Goal: Transaction & Acquisition: Purchase product/service

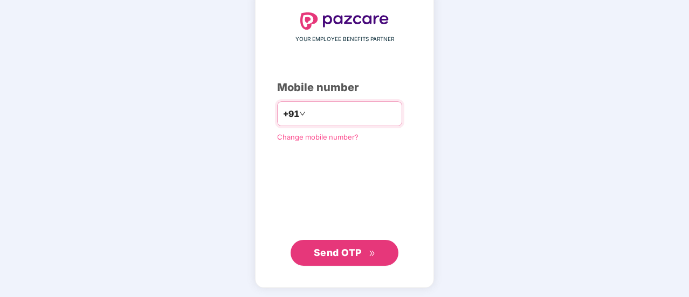
type input "**********"
click at [362, 237] on div "**********" at bounding box center [344, 138] width 135 height 253
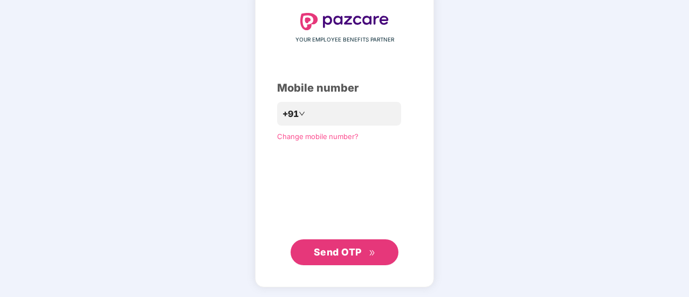
click at [367, 246] on span "Send OTP" at bounding box center [345, 252] width 62 height 15
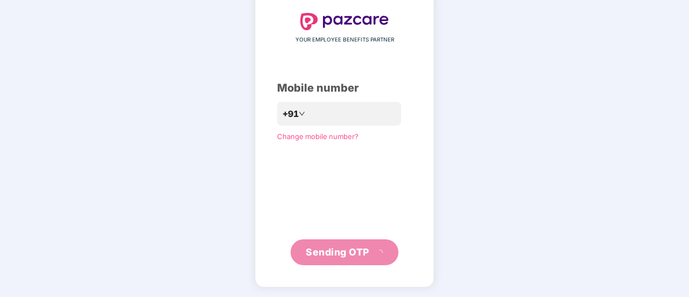
scroll to position [54, 0]
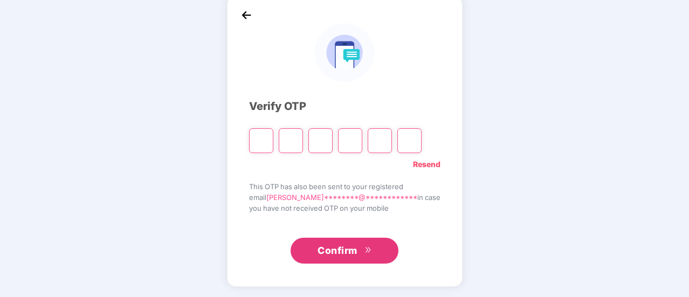
paste input "*"
type input "*"
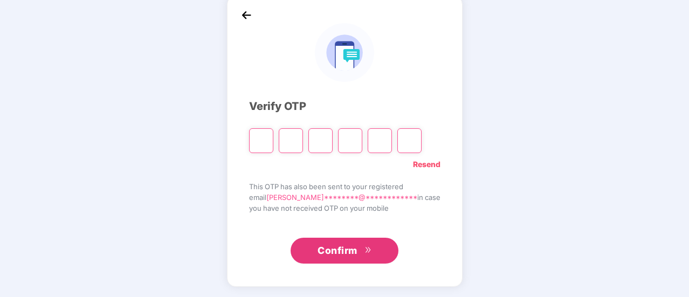
type input "*"
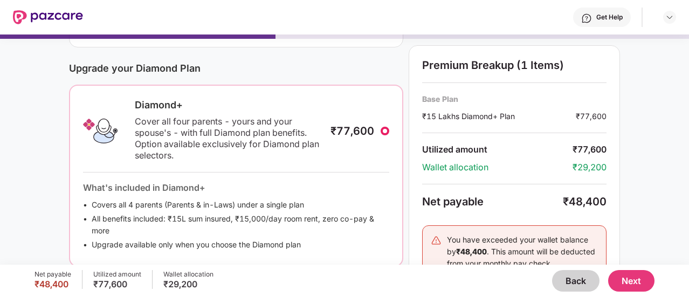
scroll to position [125, 0]
drag, startPoint x: 573, startPoint y: 167, endPoint x: 612, endPoint y: 167, distance: 38.8
click at [612, 167] on div "Premium Breakup (1 Items) Base Plan ₹15 Lakhs Diamond+ Plan ₹77,600 Utilized am…" at bounding box center [514, 172] width 211 height 255
drag, startPoint x: 573, startPoint y: 144, endPoint x: 603, endPoint y: 137, distance: 30.5
click at [603, 137] on div "Premium Breakup (1 Items) Base Plan ₹15 Lakhs Diamond+ Plan ₹77,600 Utilized am…" at bounding box center [514, 172] width 211 height 255
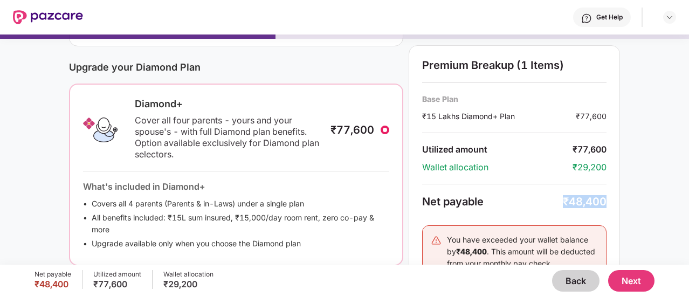
drag, startPoint x: 557, startPoint y: 203, endPoint x: 606, endPoint y: 202, distance: 48.5
click at [606, 202] on div "Net payable ₹48,400" at bounding box center [514, 201] width 184 height 13
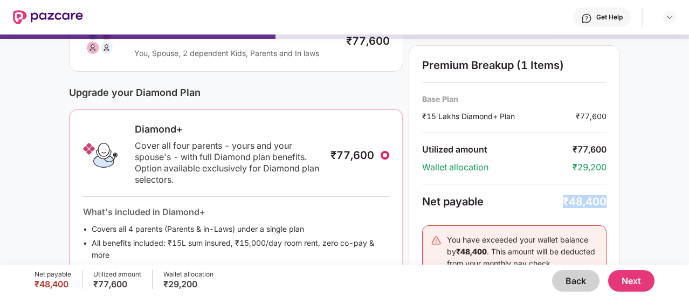
scroll to position [95, 0]
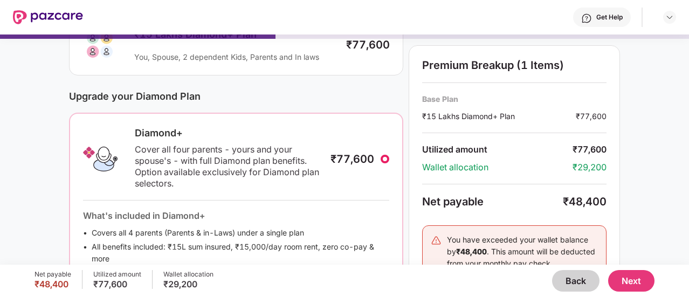
click at [379, 155] on div "₹77,600" at bounding box center [359, 159] width 59 height 13
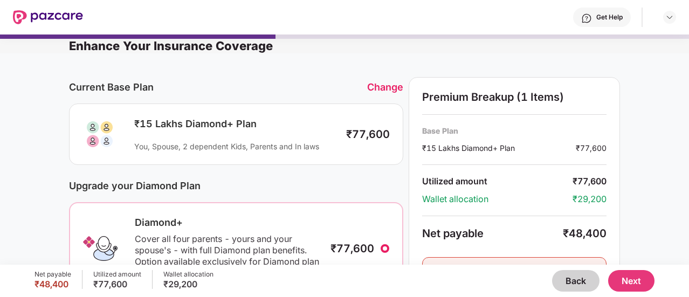
scroll to position [0, 0]
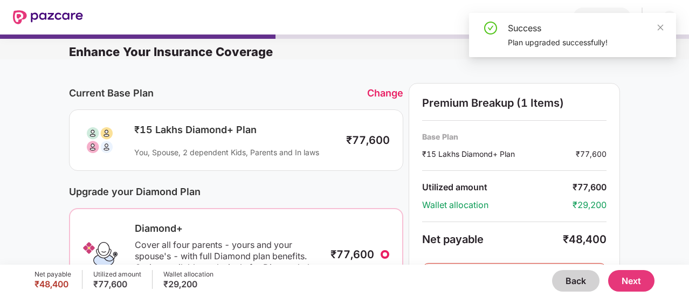
click at [282, 139] on div "₹15 Lakhs Diamond+ Plan You, Spouse, 2 dependent Kids, Parents and In laws" at bounding box center [232, 140] width 208 height 34
click at [390, 89] on div "Change" at bounding box center [385, 92] width 36 height 11
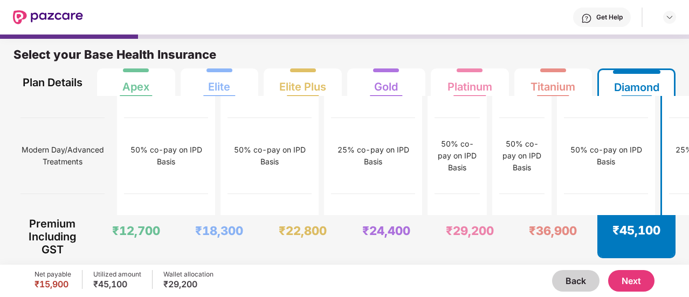
scroll to position [1443, 0]
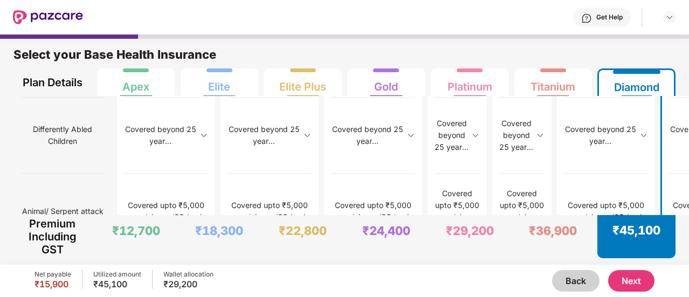
click at [635, 272] on button "Next" at bounding box center [631, 281] width 46 height 22
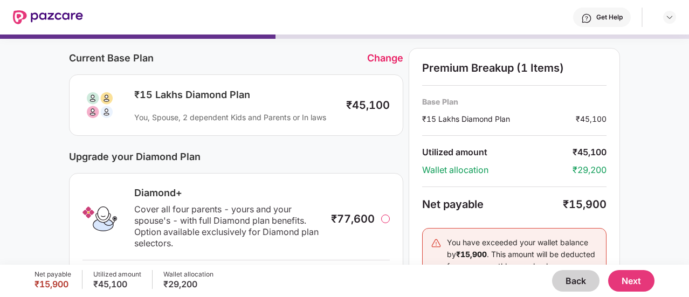
scroll to position [36, 0]
drag, startPoint x: 353, startPoint y: 105, endPoint x: 385, endPoint y: 112, distance: 33.1
click at [385, 112] on div "₹15 Lakhs Diamond Plan You, Spouse, 2 dependent Kids and Parents or In laws ₹45…" at bounding box center [235, 104] width 307 height 35
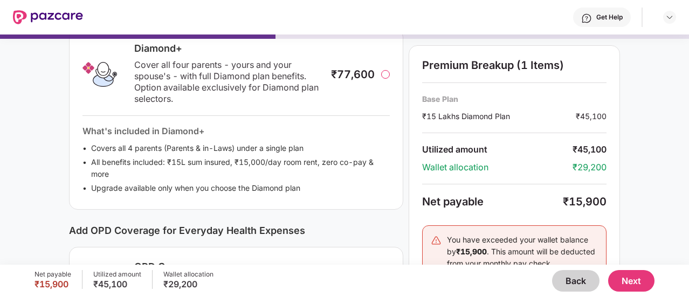
scroll to position [179, 0]
click at [387, 76] on div at bounding box center [385, 75] width 9 height 9
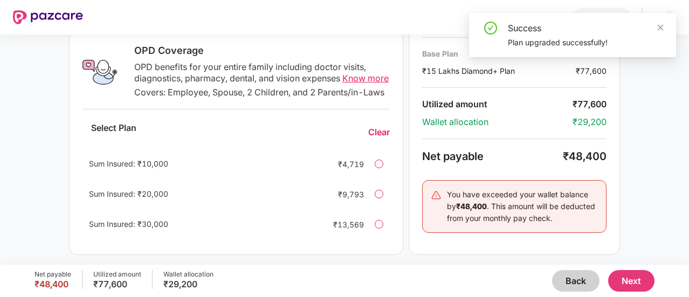
scroll to position [410, 0]
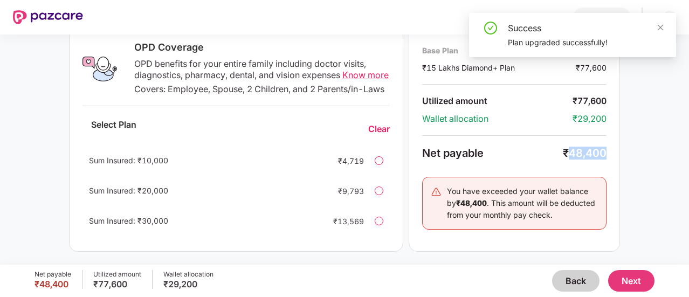
drag, startPoint x: 569, startPoint y: 153, endPoint x: 608, endPoint y: 155, distance: 38.9
click at [608, 155] on div "Premium Breakup (1 Items) Base Plan ₹15 Lakhs Diamond+ Plan ₹77,600 Utilized am…" at bounding box center [514, 124] width 211 height 255
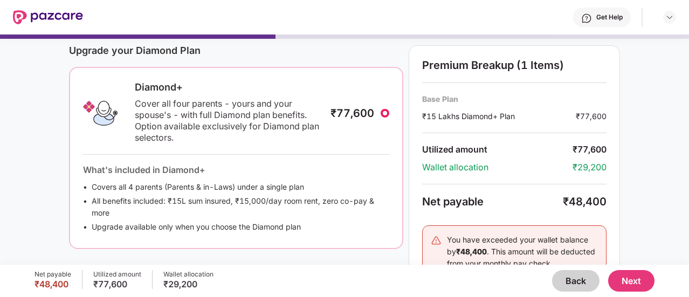
scroll to position [155, 0]
